Goal: Transaction & Acquisition: Book appointment/travel/reservation

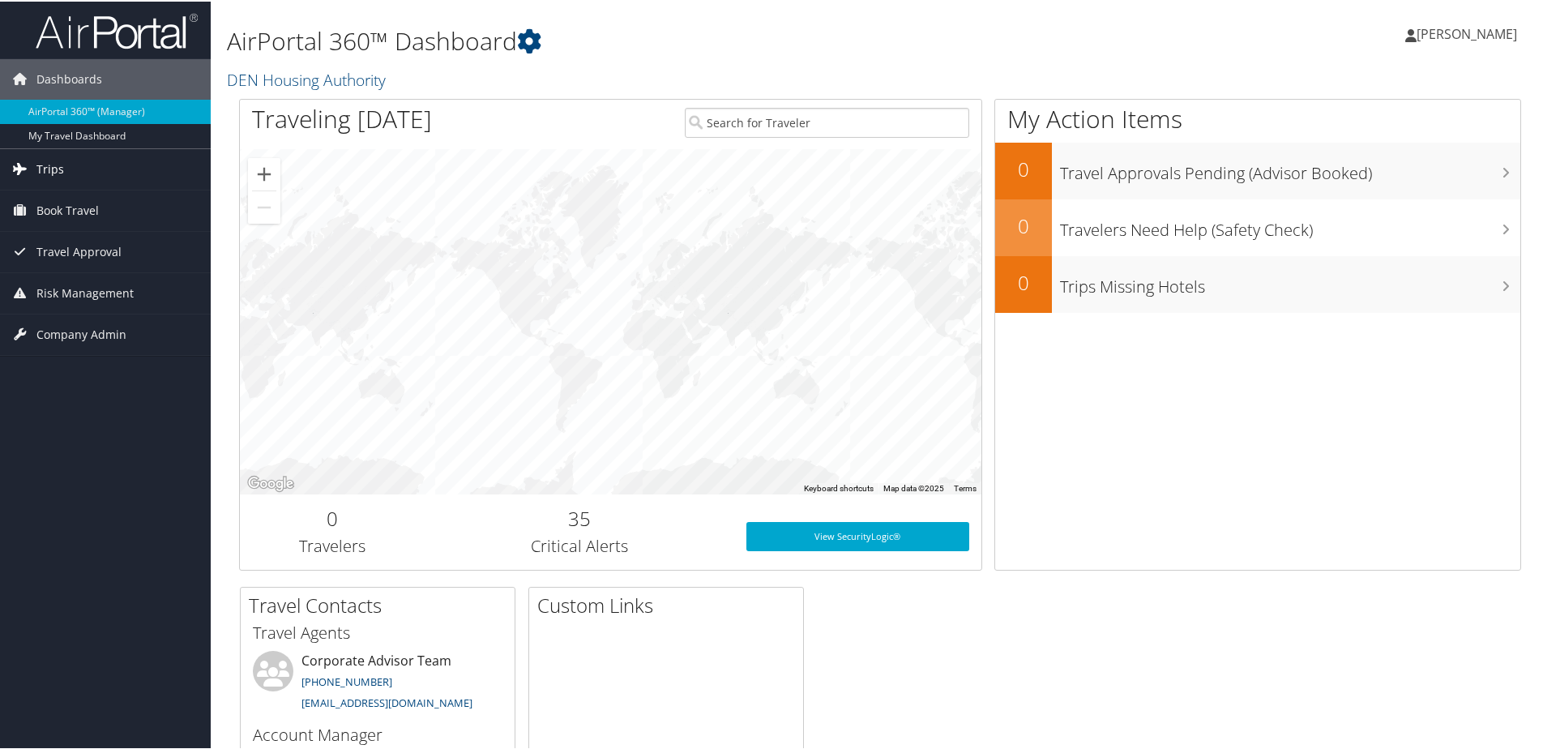
drag, startPoint x: 58, startPoint y: 176, endPoint x: 133, endPoint y: 184, distance: 75.0
click at [58, 175] on span "Trips" at bounding box center [50, 168] width 28 height 41
click at [100, 284] on link "Book Travel" at bounding box center [105, 282] width 211 height 41
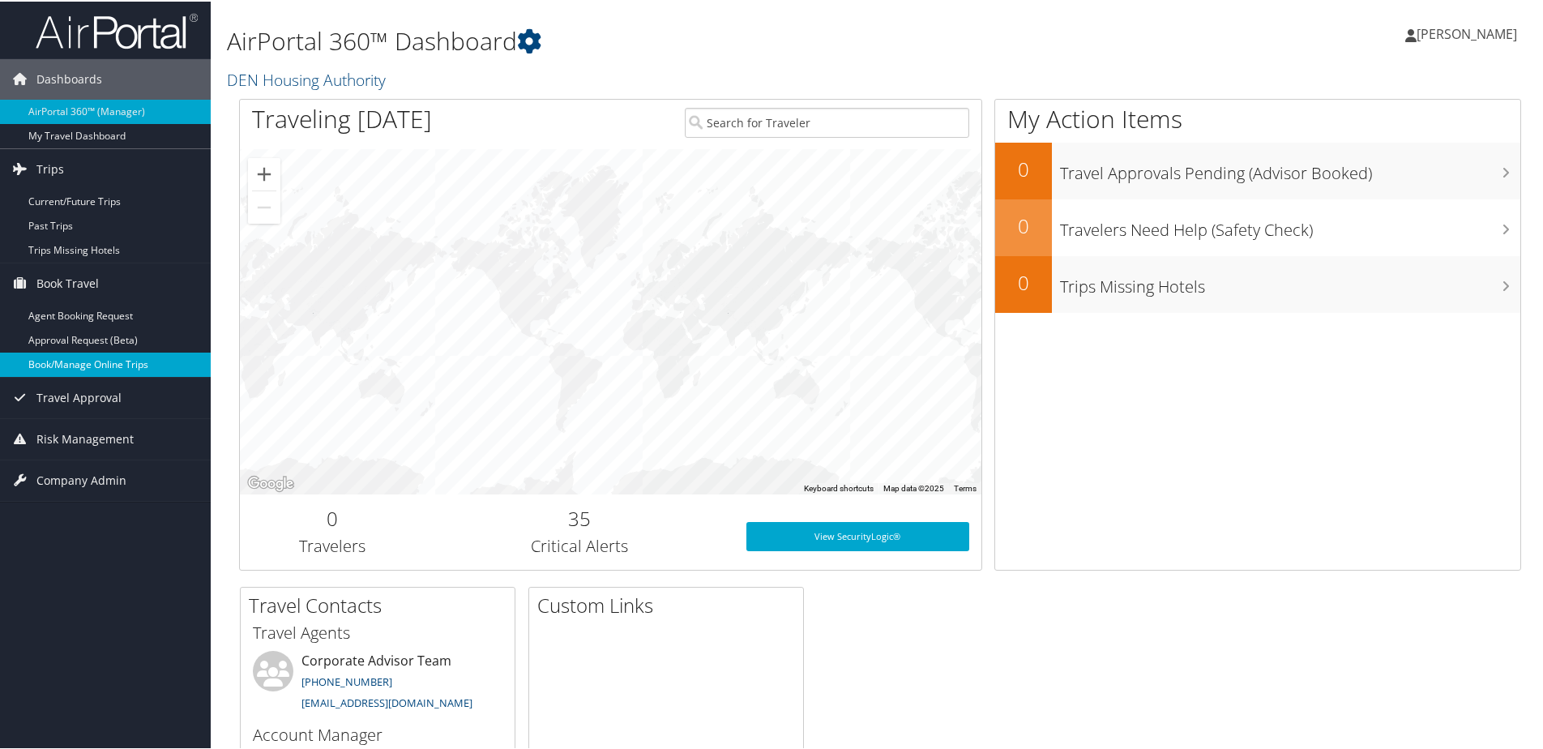
click at [73, 365] on link "Book/Manage Online Trips" at bounding box center [105, 363] width 211 height 24
